Goal: Manage account settings

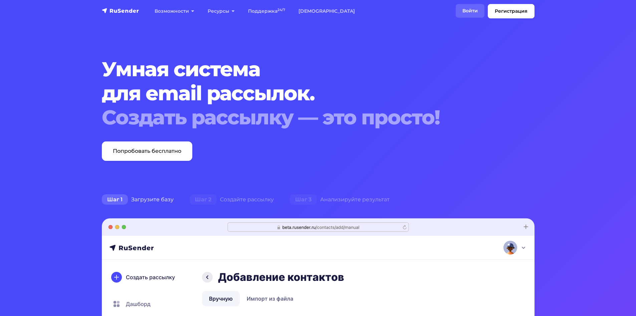
click at [468, 13] on link "Войти" at bounding box center [470, 11] width 29 height 14
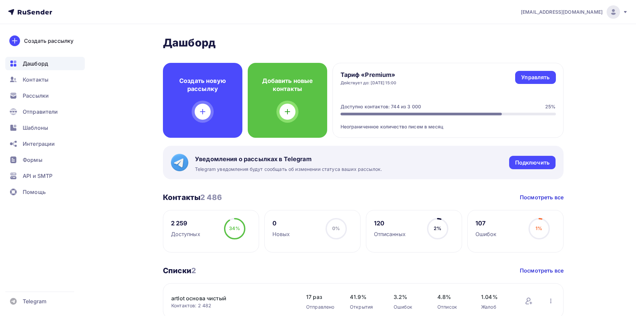
click at [567, 14] on span "[EMAIL_ADDRESS][DOMAIN_NAME]" at bounding box center [562, 12] width 82 height 7
click at [549, 60] on link "Выйти" at bounding box center [568, 60] width 112 height 13
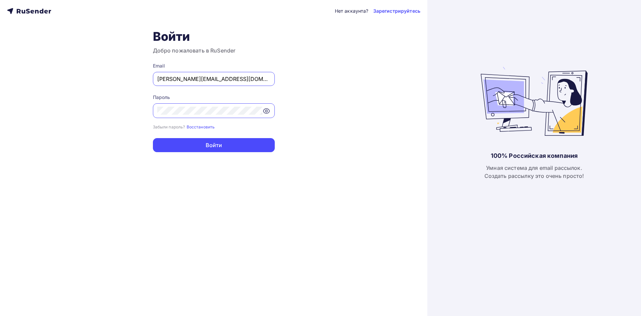
click at [206, 116] on div at bounding box center [214, 110] width 122 height 15
click at [234, 83] on input "[PERSON_NAME][EMAIL_ADDRESS][DOMAIN_NAME]" at bounding box center [213, 79] width 113 height 8
paste input "[EMAIL_ADDRESS][DOMAIN_NAME]"
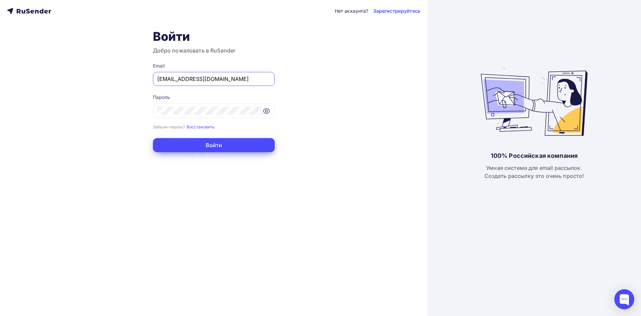
type input "[EMAIL_ADDRESS][DOMAIN_NAME]"
click at [202, 150] on button "Войти" at bounding box center [214, 145] width 122 height 14
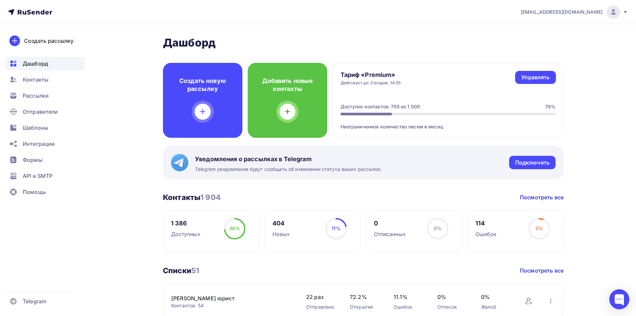
drag, startPoint x: 587, startPoint y: 11, endPoint x: 587, endPoint y: 17, distance: 5.7
click at [587, 11] on span "[EMAIL_ADDRESS][DOMAIN_NAME]" at bounding box center [562, 12] width 82 height 7
click at [534, 29] on span "Аккаунт" at bounding box center [539, 29] width 22 height 8
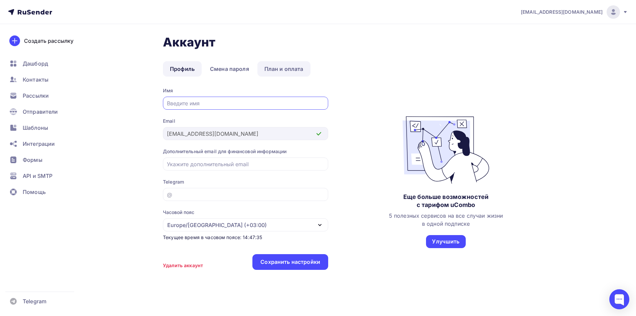
click at [278, 71] on link "План и оплата" at bounding box center [284, 68] width 53 height 15
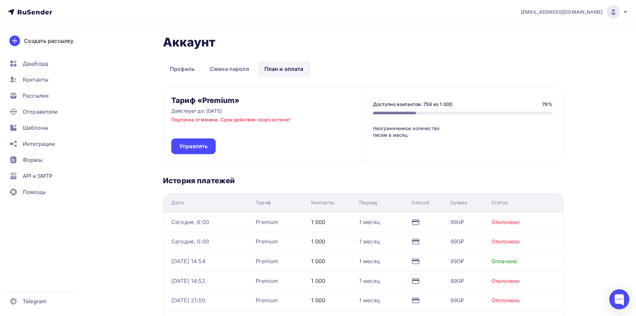
click at [225, 101] on h3 "Тариф «Premium»" at bounding box center [205, 100] width 68 height 9
click at [266, 123] on div "Тариф «Premium» Действует до: [DATE] Подписка отменена. Срок действия скоро ист…" at bounding box center [262, 125] width 199 height 74
click at [269, 124] on div "Тариф «Premium» Действует до: [DATE] Подписка отменена. Срок действия скоро ист…" at bounding box center [262, 125] width 199 height 74
